Goal: Task Accomplishment & Management: Manage account settings

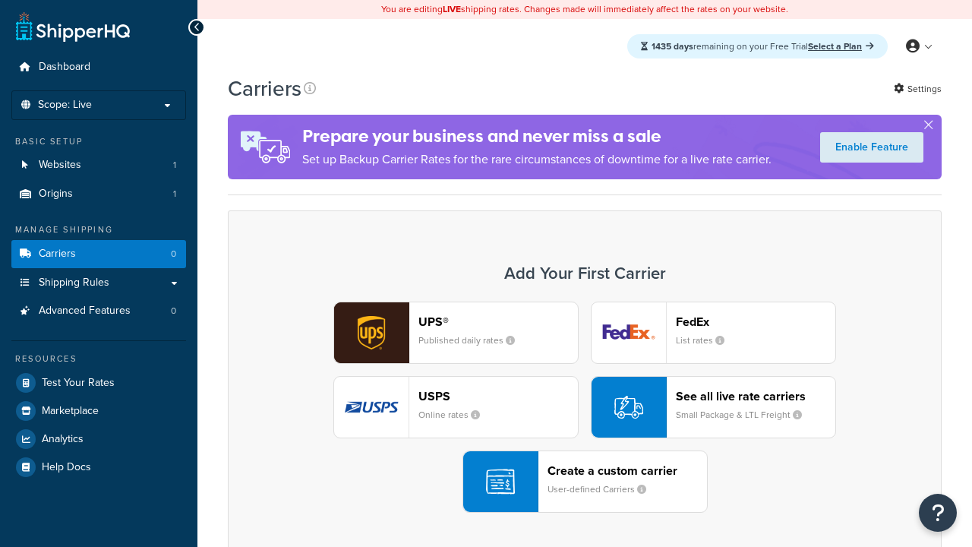
click at [584, 407] on div "UPS® Published daily rates FedEx List rates USPS Online rates See all live rate…" at bounding box center [585, 406] width 682 height 211
click at [755, 321] on header "FedEx" at bounding box center [755, 321] width 159 height 14
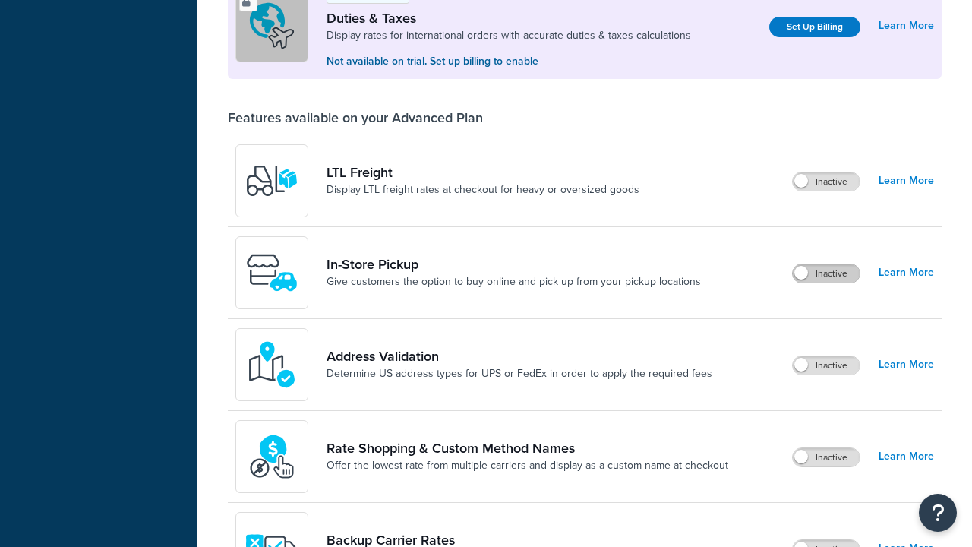
click at [826, 264] on label "Inactive" at bounding box center [825, 273] width 67 height 18
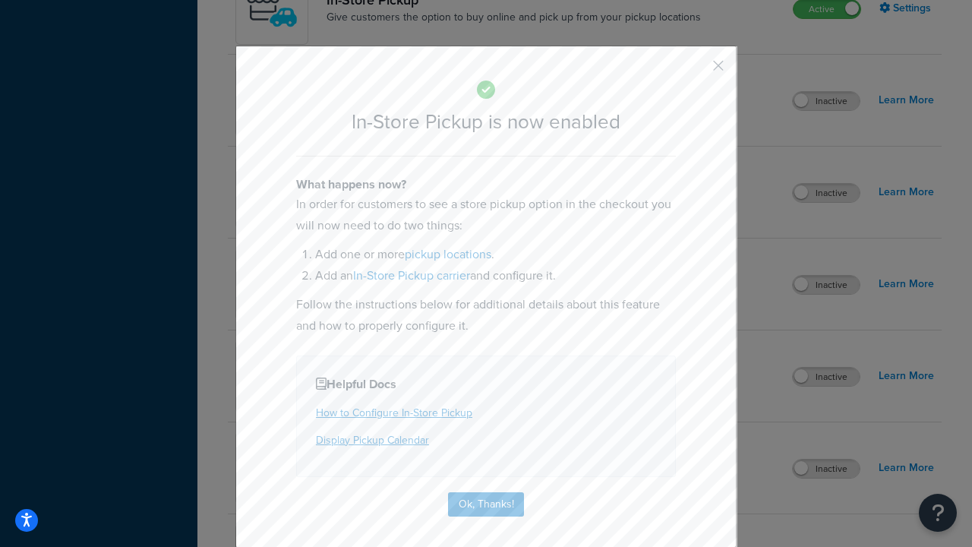
click at [695, 71] on button "button" at bounding box center [696, 71] width 4 height 4
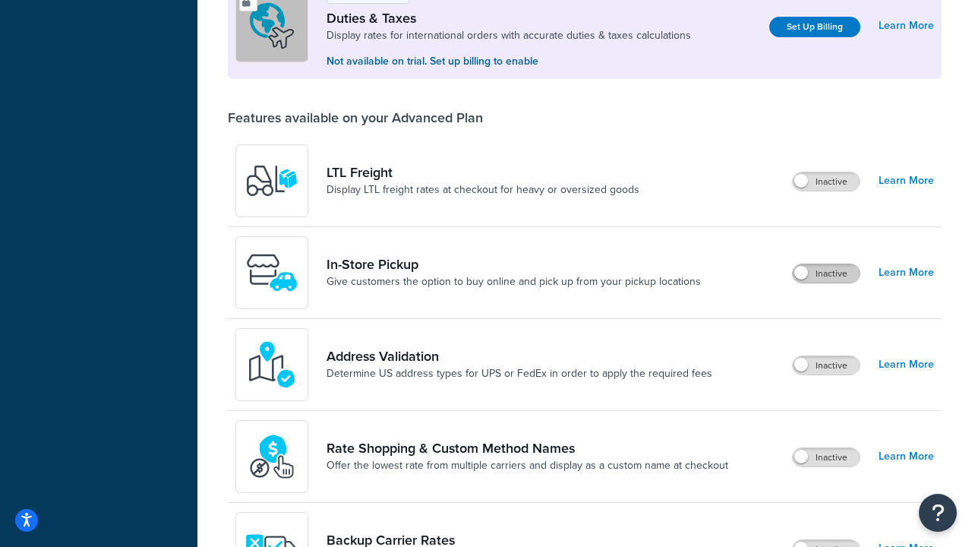
scroll to position [475, 0]
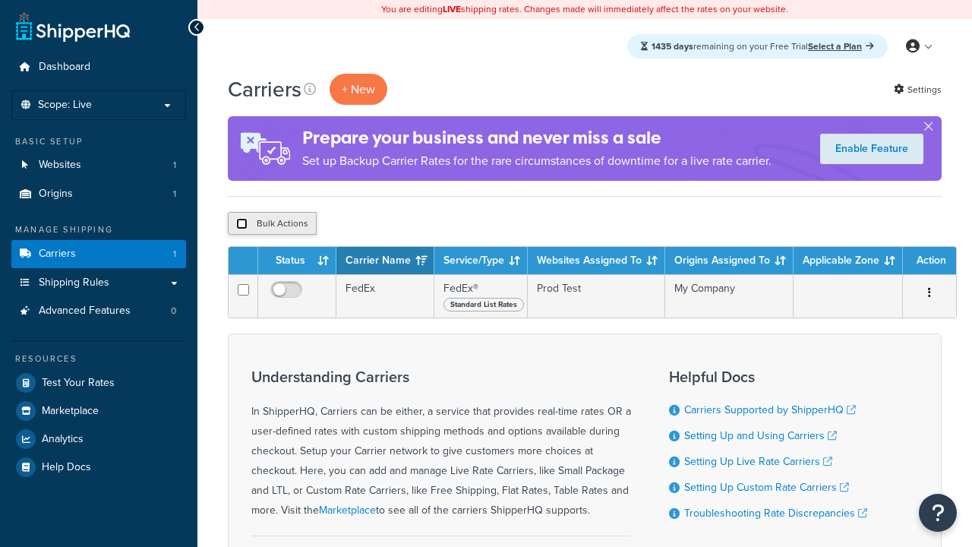
click at [241, 224] on input "checkbox" at bounding box center [241, 223] width 11 height 11
checkbox input "true"
click at [0, 0] on button "Delete" at bounding box center [0, 0] width 0 height 0
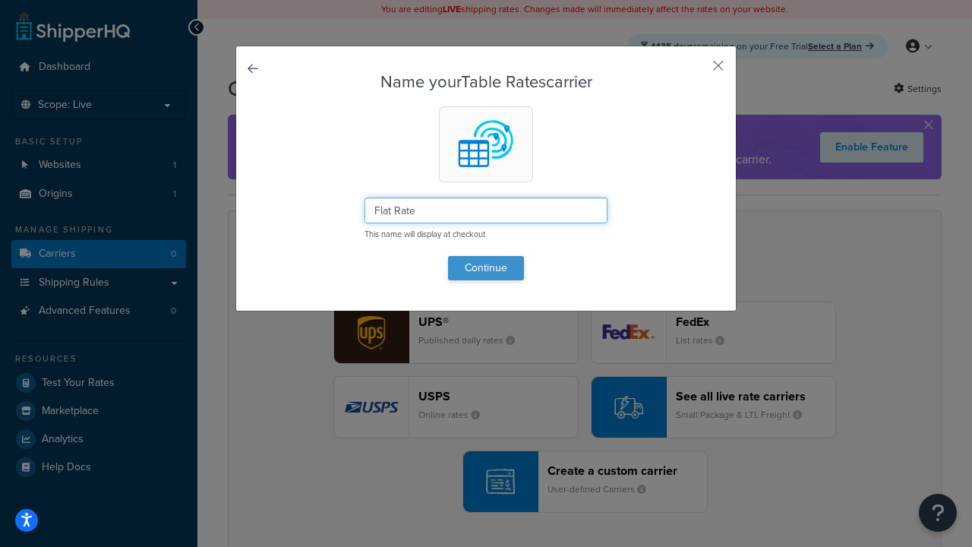
type input "Flat Rate"
click at [486, 267] on button "Continue" at bounding box center [486, 268] width 76 height 24
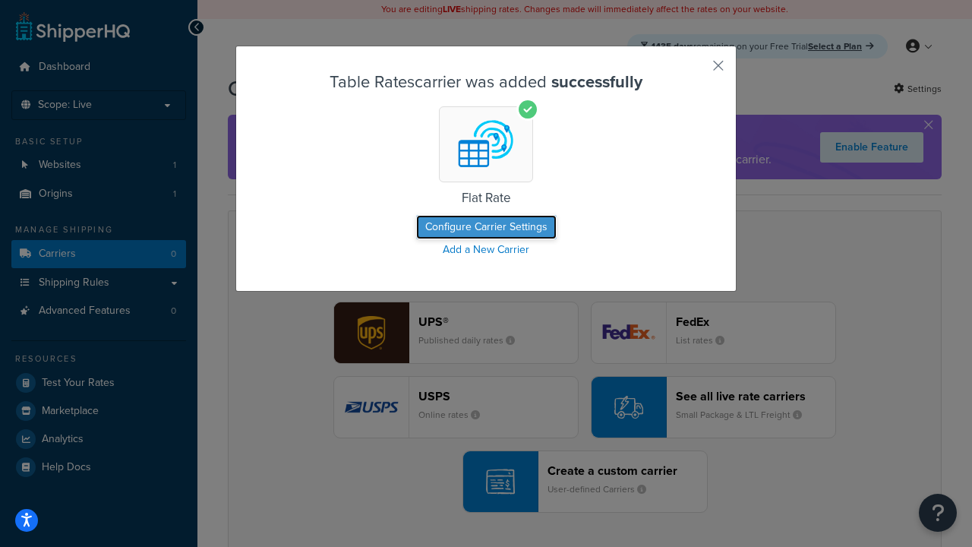
click at [486, 227] on button "Configure Carrier Settings" at bounding box center [486, 227] width 140 height 24
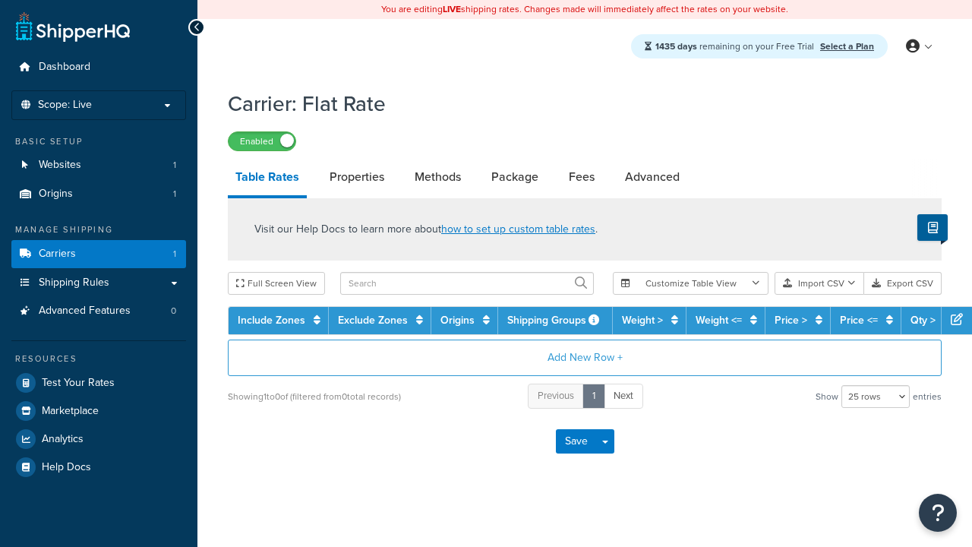
select select "25"
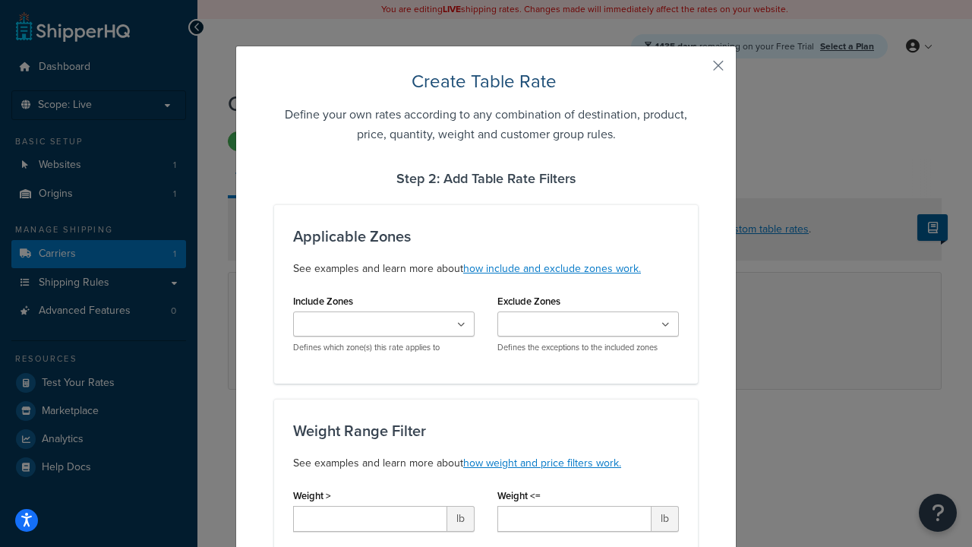
type input "10"
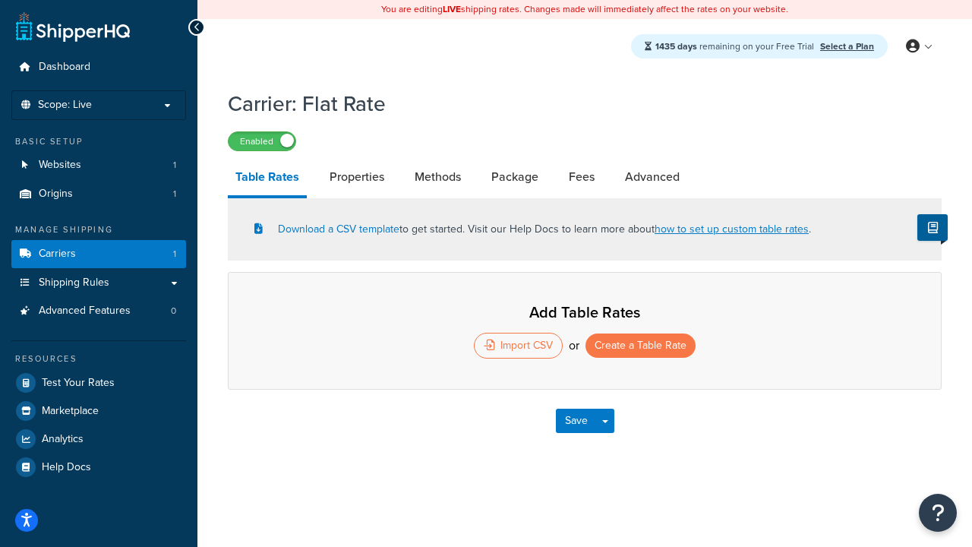
select select "25"
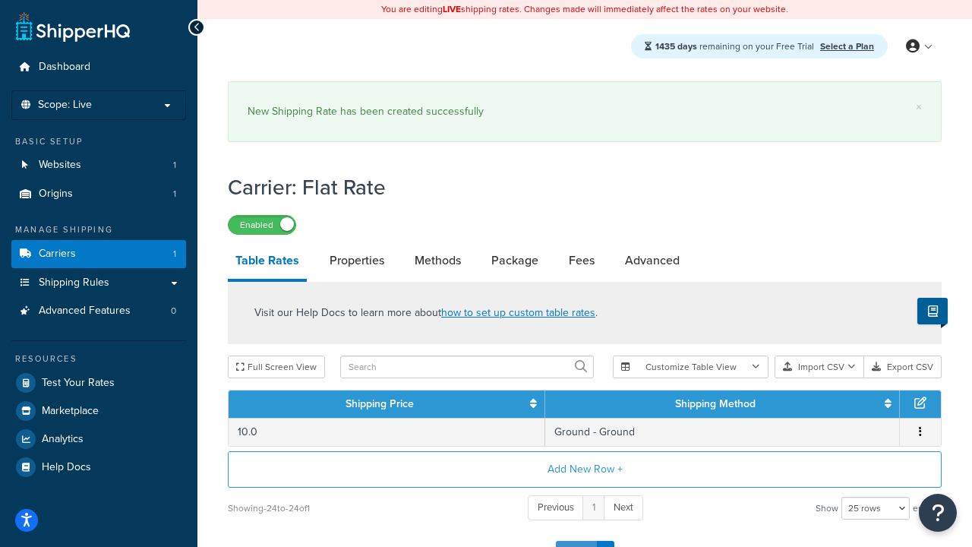
click at [575, 540] on button "Save" at bounding box center [576, 552] width 41 height 24
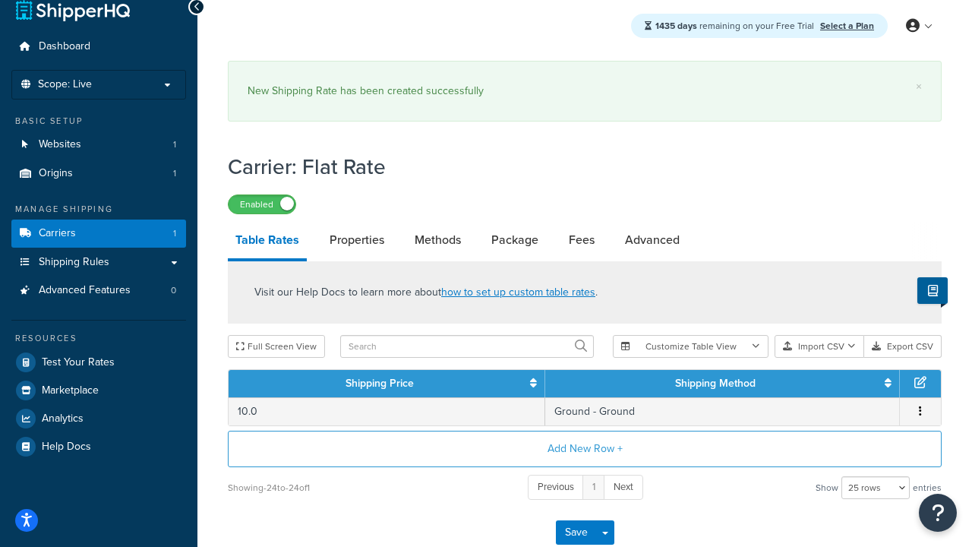
scroll to position [0, 0]
